Goal: Information Seeking & Learning: Learn about a topic

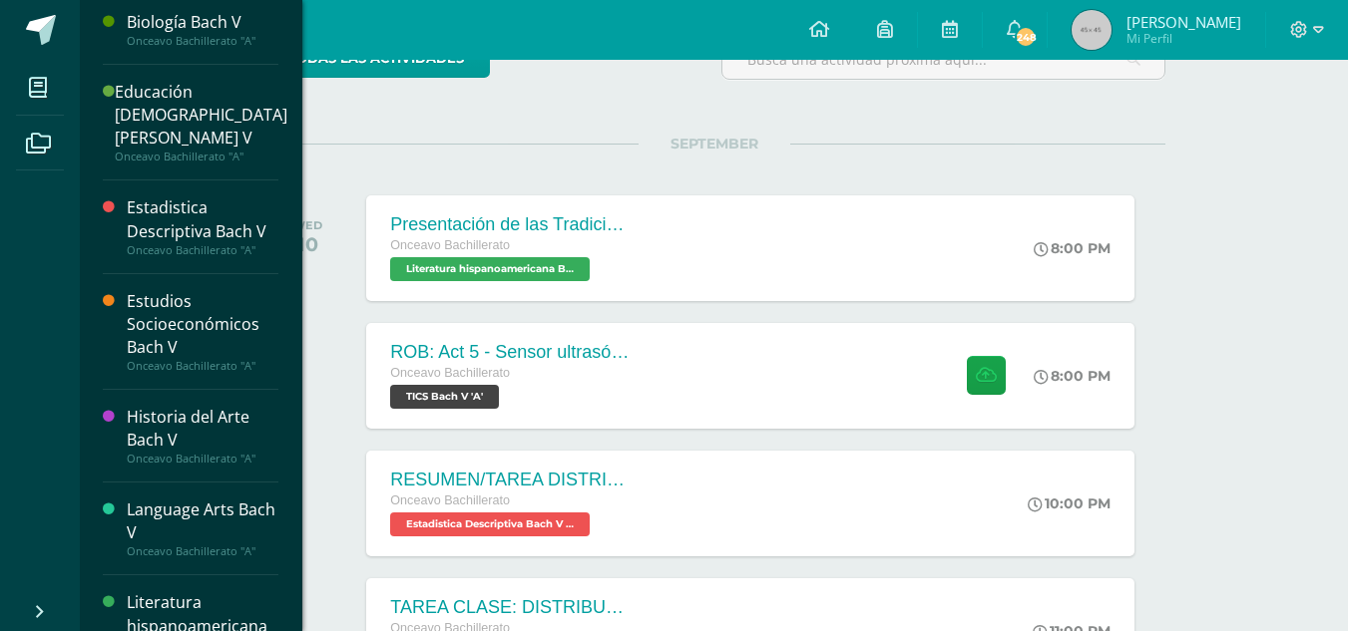
scroll to position [2, 0]
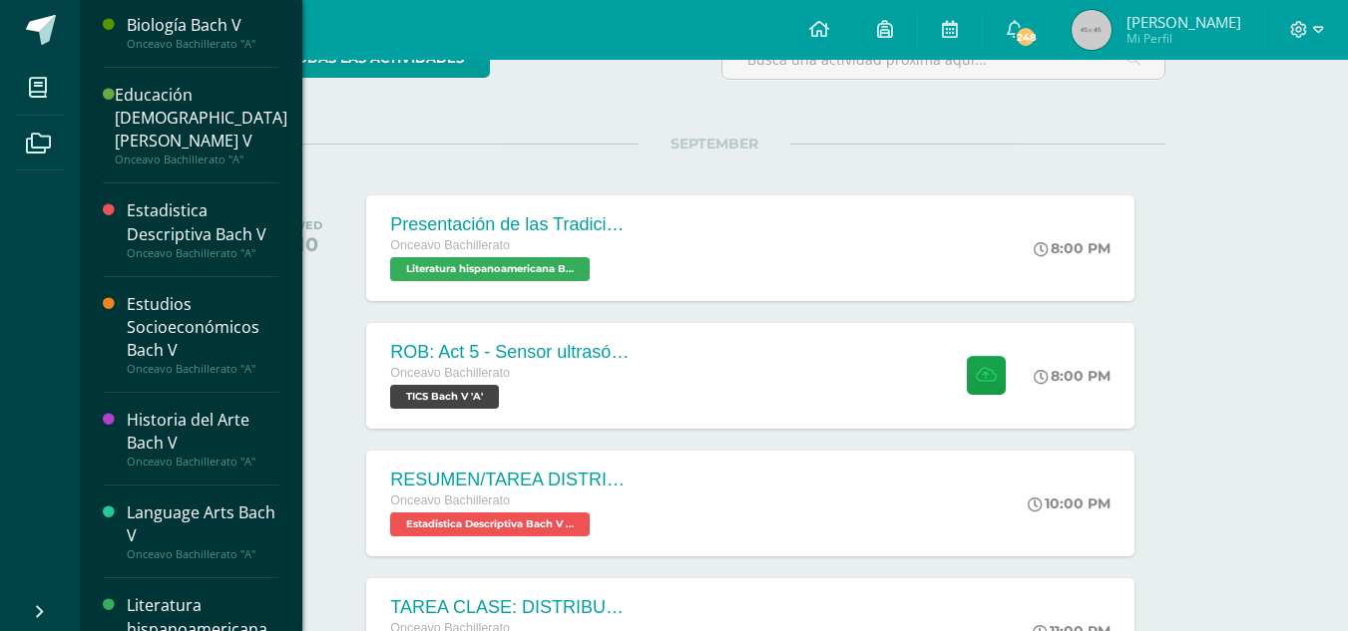
click at [166, 304] on div "Estudios Socioeconómicos Bach V" at bounding box center [203, 327] width 152 height 69
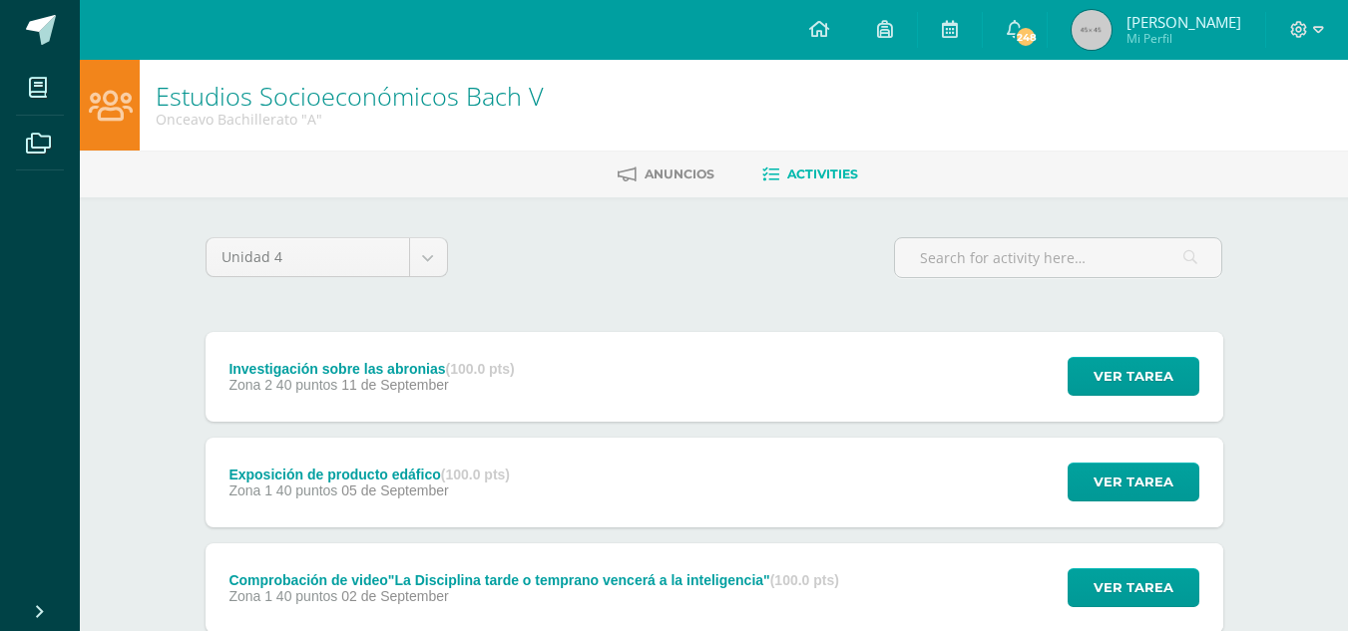
click at [346, 367] on div "Investigación sobre las abronias (100.0 pts)" at bounding box center [370, 369] width 285 height 16
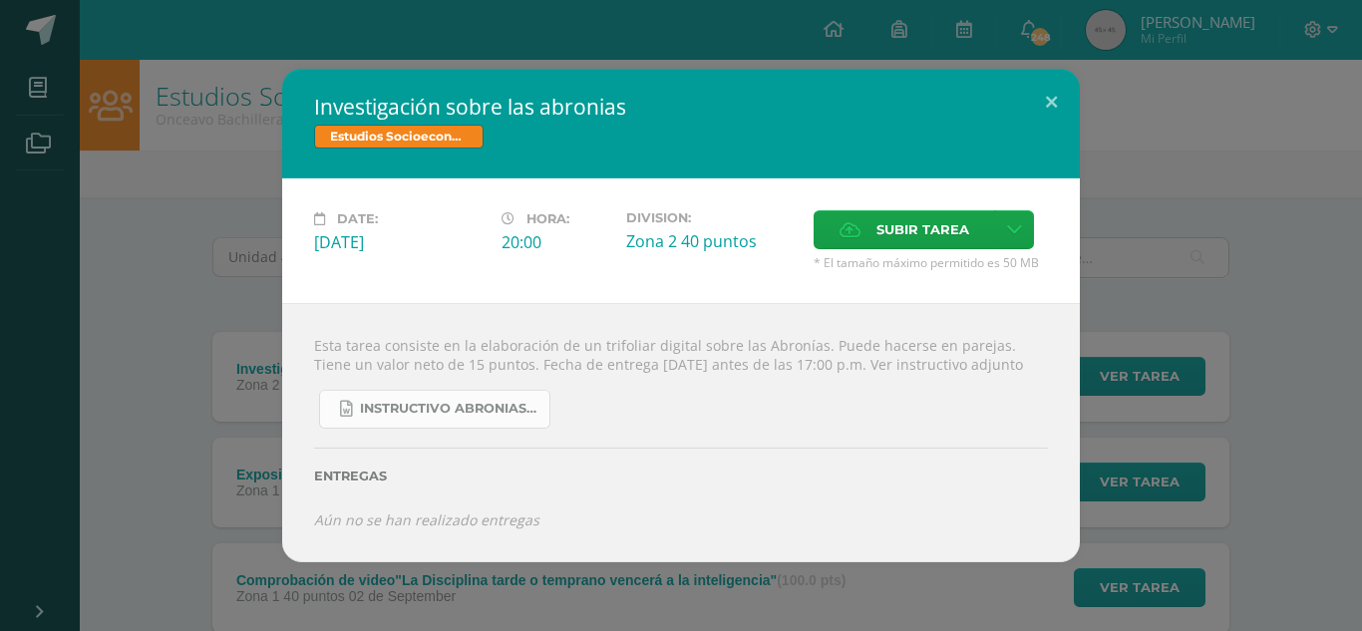
click at [469, 408] on link "Instructivo abronias 2025.docx" at bounding box center [434, 409] width 231 height 39
click at [1045, 91] on button at bounding box center [1051, 103] width 57 height 68
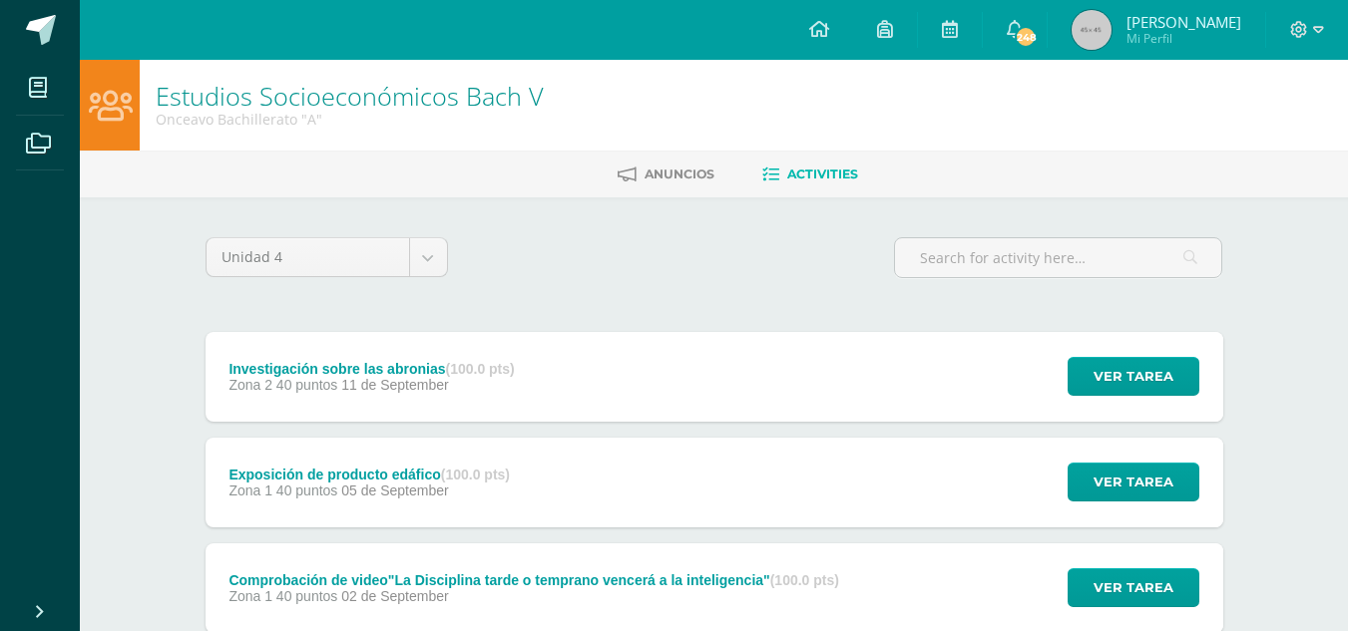
click at [366, 379] on span "11 de September" at bounding box center [394, 385] width 107 height 16
